Goal: Task Accomplishment & Management: Complete application form

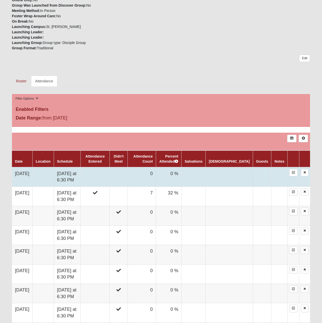
scroll to position [186, 0]
click at [106, 177] on td at bounding box center [95, 177] width 29 height 20
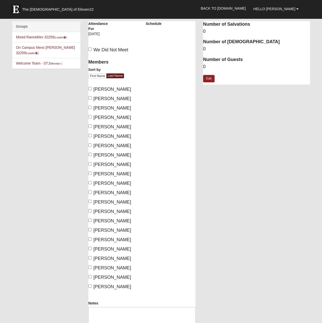
click at [95, 116] on span "Cook, Bill" at bounding box center [112, 117] width 38 height 5
click at [92, 116] on input "Cook, Bill" at bounding box center [89, 116] width 3 height 3
click at [96, 116] on span "Cook, Bill" at bounding box center [112, 117] width 38 height 5
click at [92, 116] on input "Cook, Bill" at bounding box center [89, 116] width 3 height 3
click at [96, 116] on span "Cook, Bill" at bounding box center [112, 117] width 38 height 5
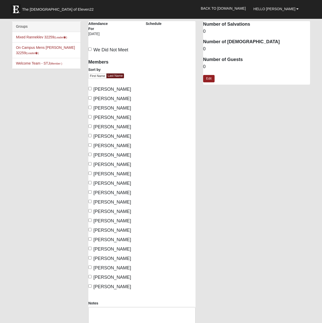
click at [92, 116] on input "Cook, Bill" at bounding box center [89, 116] width 3 height 3
checkbox input "true"
click at [98, 126] on span "Cook, Susan" at bounding box center [112, 126] width 38 height 5
click at [92, 126] on input "Cook, Susan" at bounding box center [89, 126] width 3 height 3
checkbox input "true"
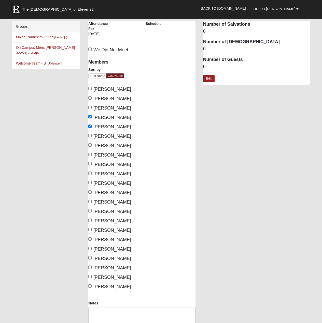
click at [100, 135] on span "Farr, Cheryl" at bounding box center [112, 136] width 38 height 5
click at [92, 135] on input "Farr, Cheryl" at bounding box center [89, 135] width 3 height 3
checkbox input "true"
click at [100, 146] on span "Farr, Roy" at bounding box center [112, 145] width 38 height 5
click at [92, 146] on input "Farr, Roy" at bounding box center [89, 144] width 3 height 3
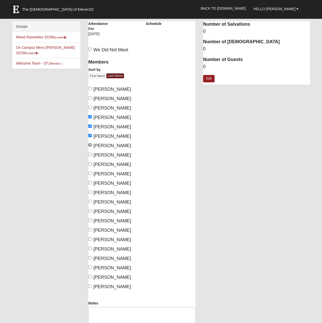
checkbox input "true"
click at [103, 154] on span "Gahagan, Bryan" at bounding box center [112, 155] width 38 height 5
click at [92, 154] on input "Gahagan, Bryan" at bounding box center [89, 154] width 3 height 3
checkbox input "true"
click at [103, 164] on span "Gahagan, Julie" at bounding box center [112, 164] width 38 height 5
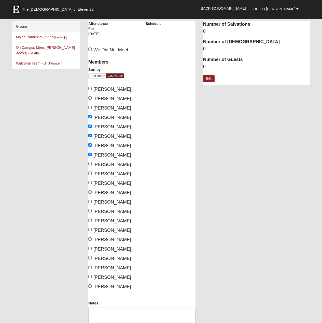
click at [92, 164] on input "Gahagan, Julie" at bounding box center [89, 163] width 3 height 3
checkbox input "true"
click at [102, 173] on span "Kanych, Billy" at bounding box center [112, 173] width 38 height 5
click at [92, 173] on input "Kanych, Billy" at bounding box center [89, 173] width 3 height 3
checkbox input "true"
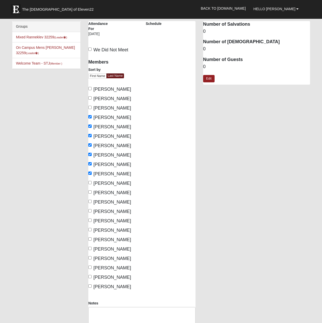
click at [103, 183] on span "Kanych, Yvette" at bounding box center [112, 183] width 38 height 5
click at [92, 183] on input "Kanych, Yvette" at bounding box center [89, 182] width 3 height 3
checkbox input "true"
click at [109, 201] on span "McLendon, Clay" at bounding box center [112, 202] width 38 height 5
click at [92, 201] on input "McLendon, Clay" at bounding box center [89, 201] width 3 height 3
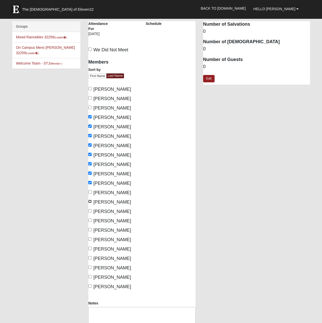
checkbox input "true"
click at [107, 210] on span "McLendon, Jen" at bounding box center [112, 211] width 38 height 5
click at [92, 210] on input "McLendon, Jen" at bounding box center [89, 210] width 3 height 3
checkbox input "true"
click at [104, 229] on span "Otts, Cheryl" at bounding box center [112, 230] width 38 height 5
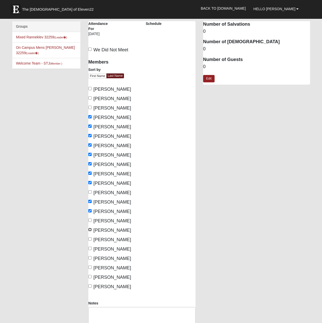
click at [92, 229] on input "Otts, Cheryl" at bounding box center [89, 229] width 3 height 3
checkbox input "true"
click at [103, 239] on span "Otts, Geoff" at bounding box center [112, 239] width 38 height 5
click at [92, 239] on input "Otts, Geoff" at bounding box center [89, 238] width 3 height 3
checkbox input "true"
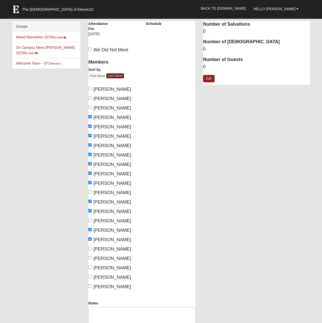
click at [108, 259] on span "Ranneklev, Laura" at bounding box center [112, 258] width 38 height 5
click at [92, 259] on input "Ranneklev, Laura" at bounding box center [89, 257] width 3 height 3
checkbox input "true"
click at [107, 266] on span "Ranneklev, Nils" at bounding box center [112, 267] width 38 height 5
click at [92, 266] on input "Ranneklev, Nils" at bounding box center [89, 267] width 3 height 3
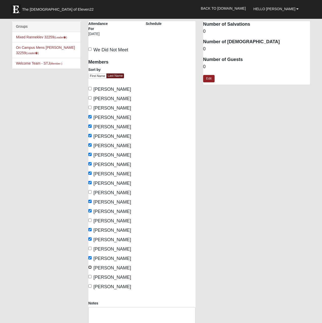
checkbox input "true"
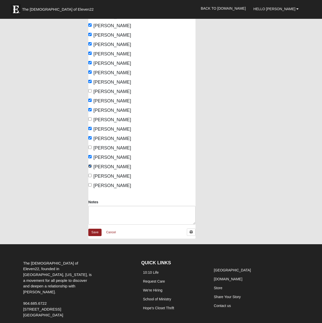
scroll to position [101, 0]
click at [96, 233] on link "Save" at bounding box center [94, 232] width 13 height 7
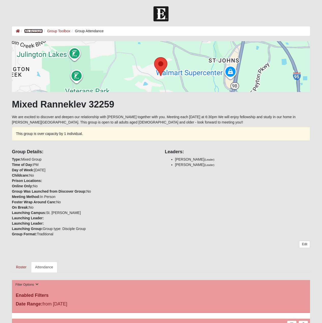
click at [30, 29] on link "My Account" at bounding box center [33, 31] width 18 height 4
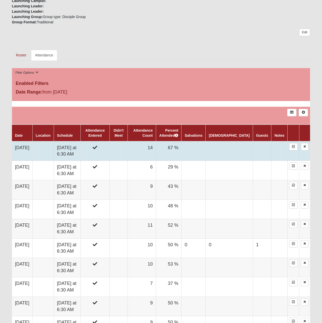
scroll to position [186, 0]
click at [33, 148] on td "[DATE]" at bounding box center [22, 151] width 21 height 20
